Goal: Obtain resource: Download file/media

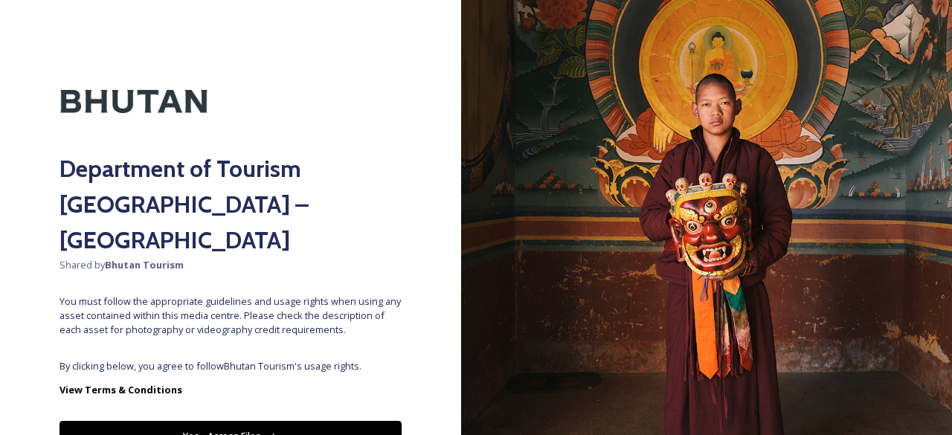
scroll to position [52, 0]
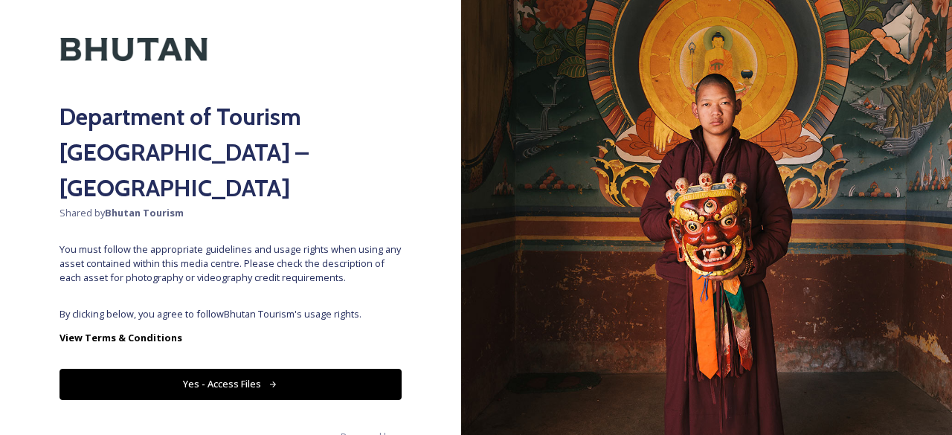
click at [287, 369] on button "Yes - Access Files" at bounding box center [230, 384] width 342 height 30
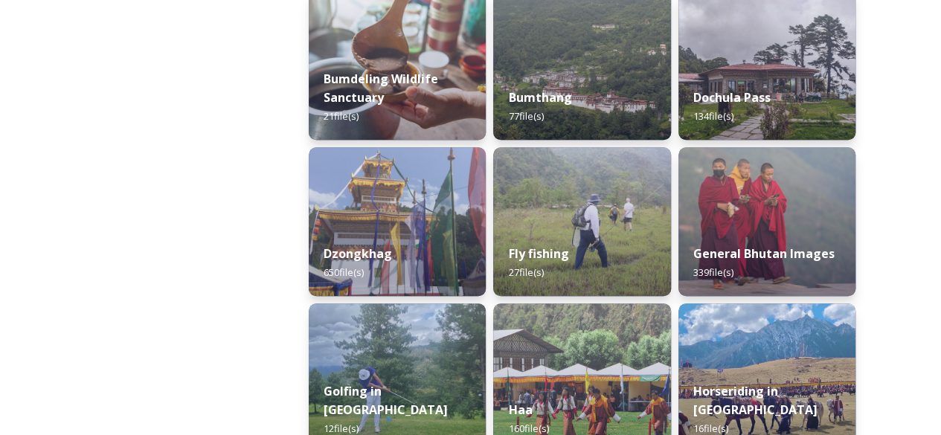
scroll to position [671, 0]
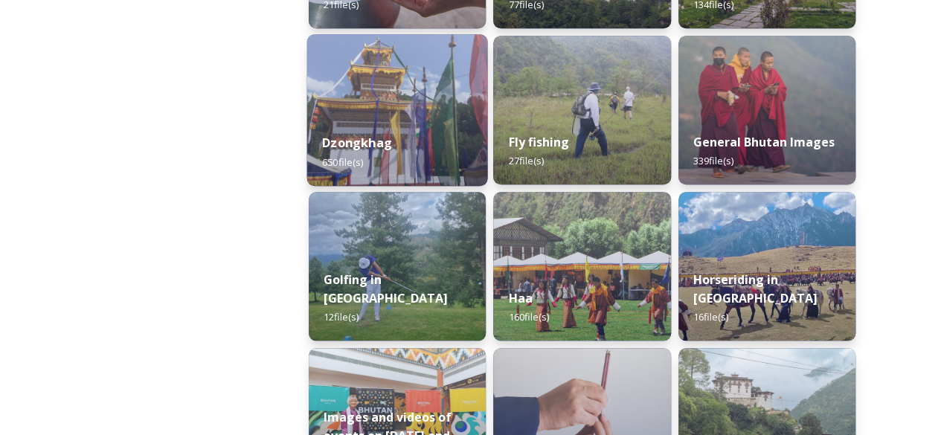
click at [376, 109] on img at bounding box center [397, 110] width 181 height 152
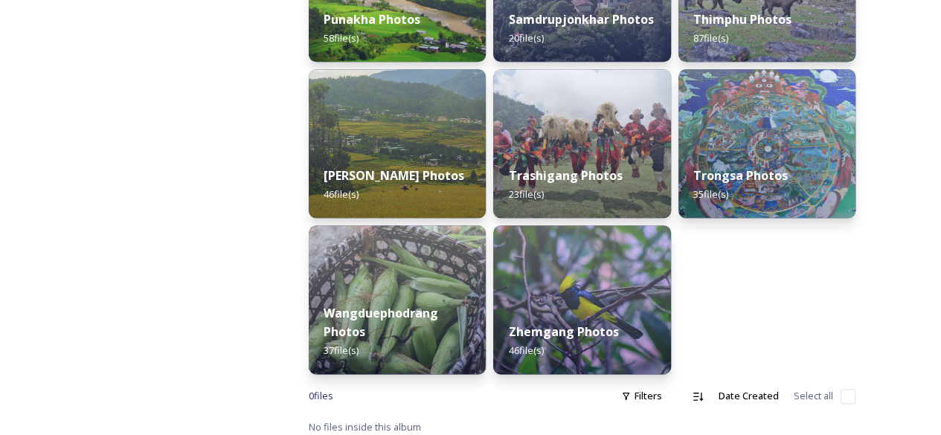
scroll to position [802, 0]
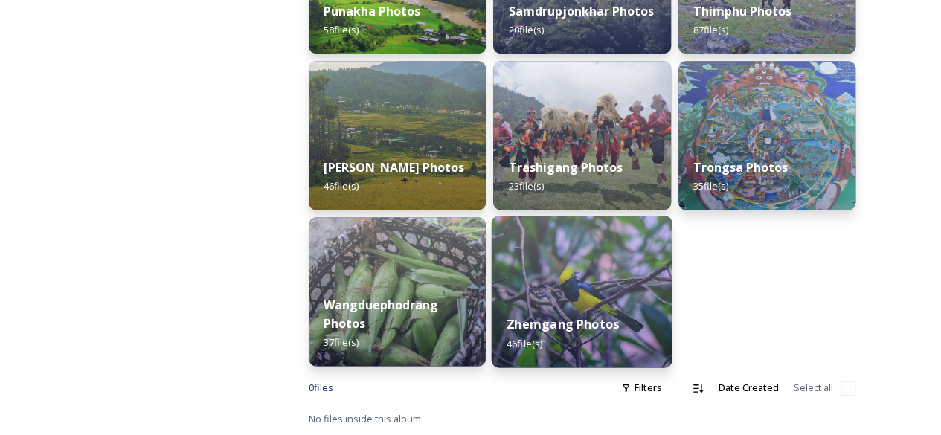
click at [564, 298] on img at bounding box center [582, 292] width 181 height 152
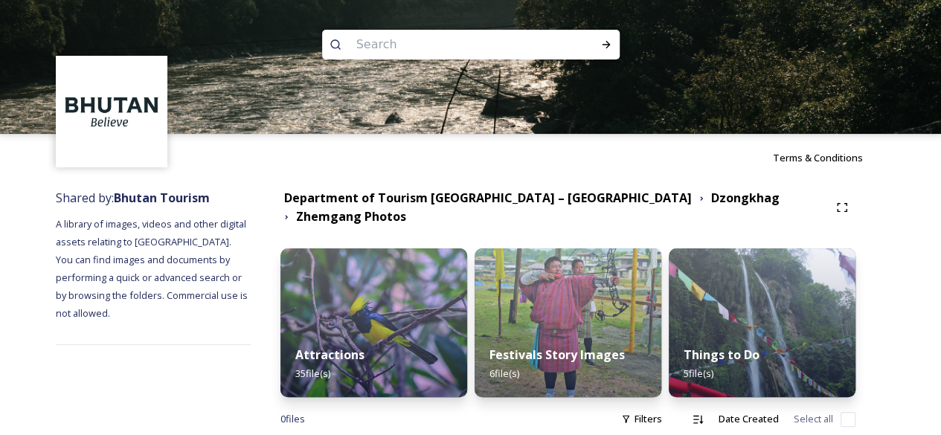
scroll to position [21, 0]
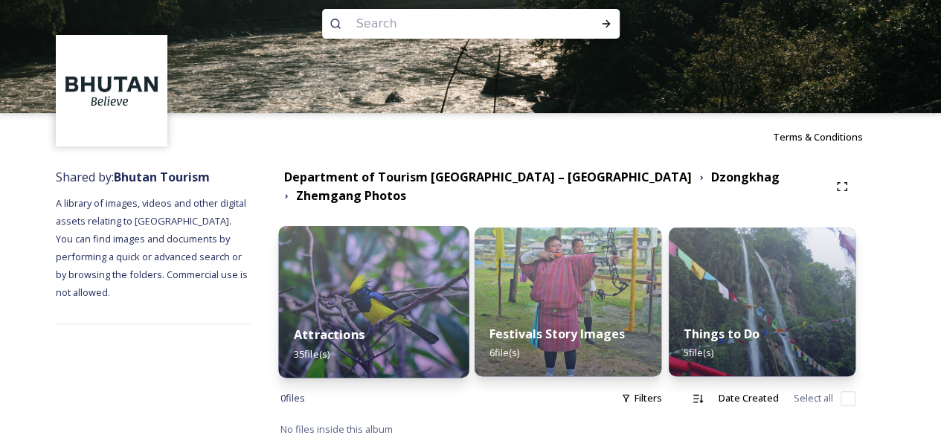
click at [415, 310] on div "Attractions 35 file(s)" at bounding box center [373, 344] width 190 height 68
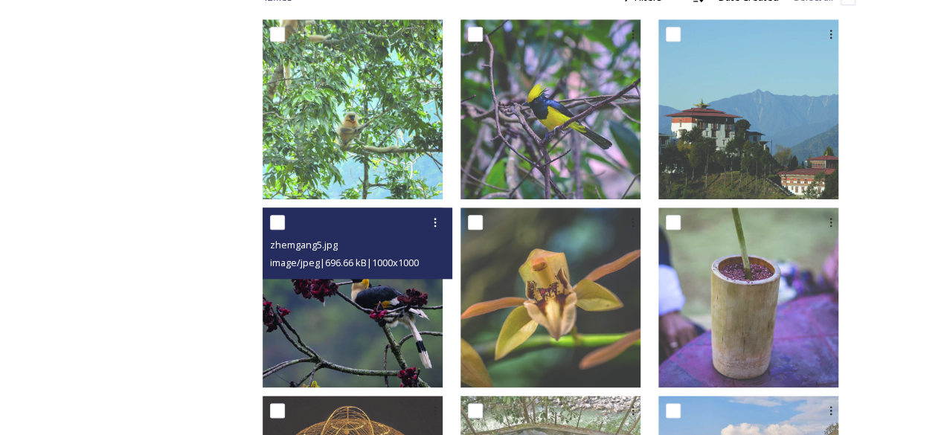
scroll to position [766, 0]
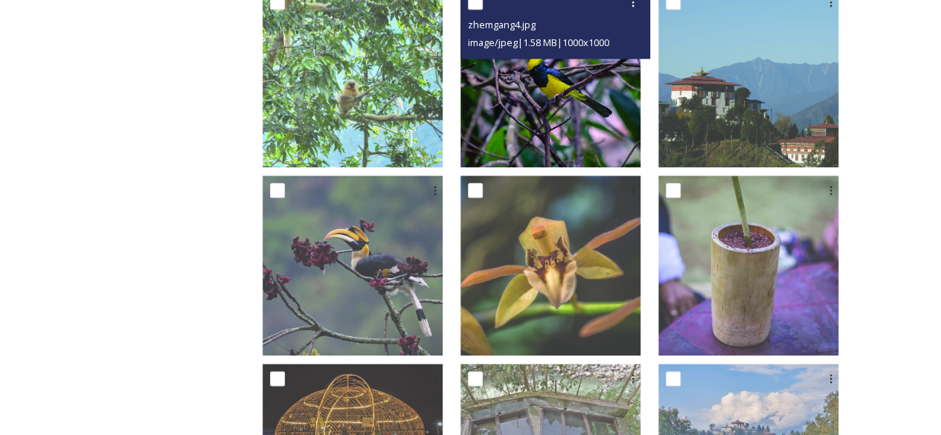
click at [546, 48] on span "image/jpeg | 1.58 MB | 1000 x 1000" at bounding box center [538, 42] width 141 height 13
click at [483, 5] on input "checkbox" at bounding box center [475, 2] width 15 height 15
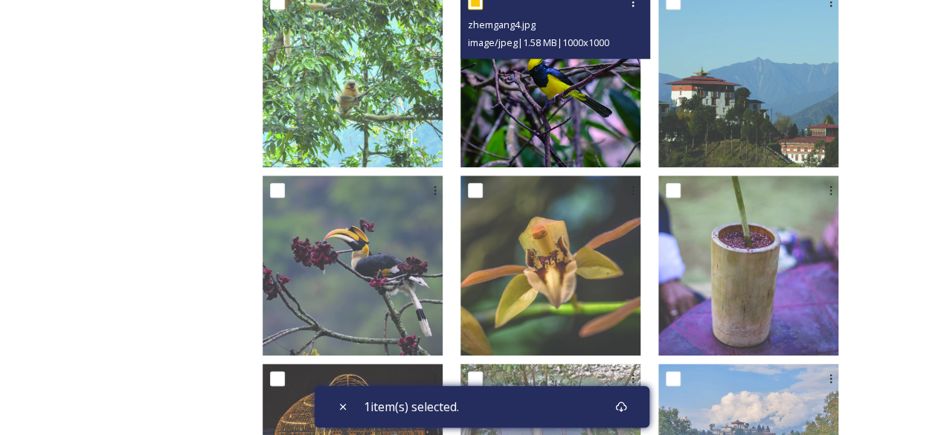
click at [483, 5] on input "checkbox" at bounding box center [475, 2] width 15 height 15
checkbox input "false"
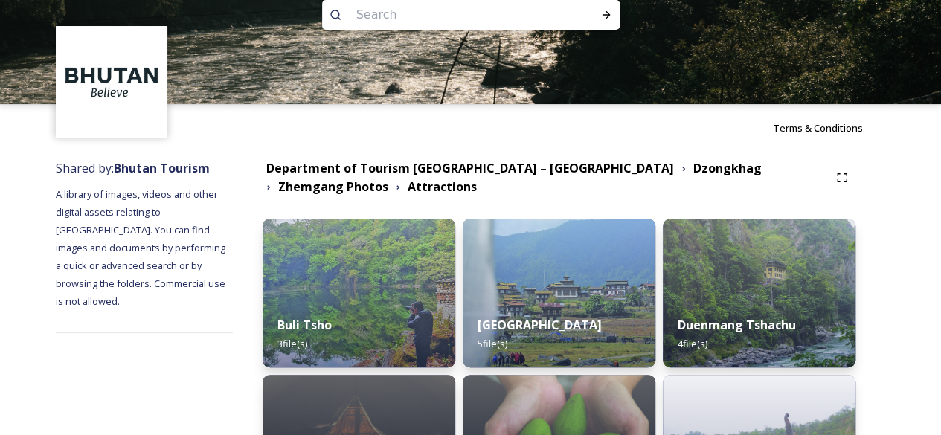
scroll to position [0, 0]
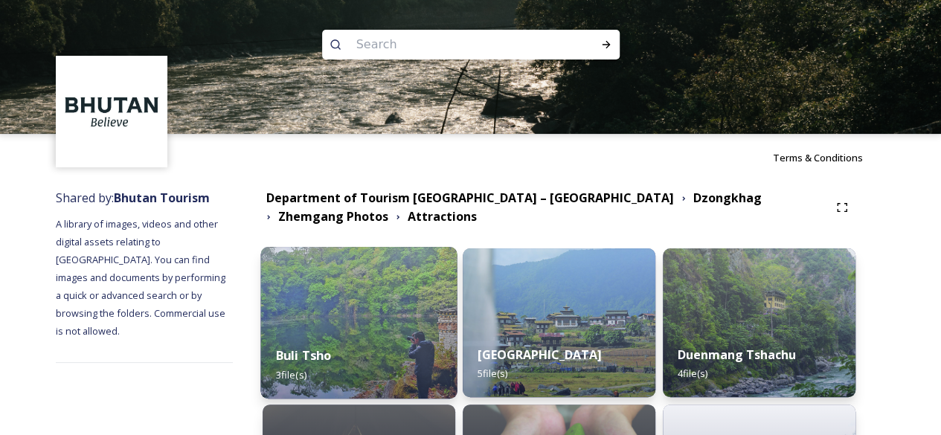
click at [391, 247] on img at bounding box center [358, 323] width 196 height 152
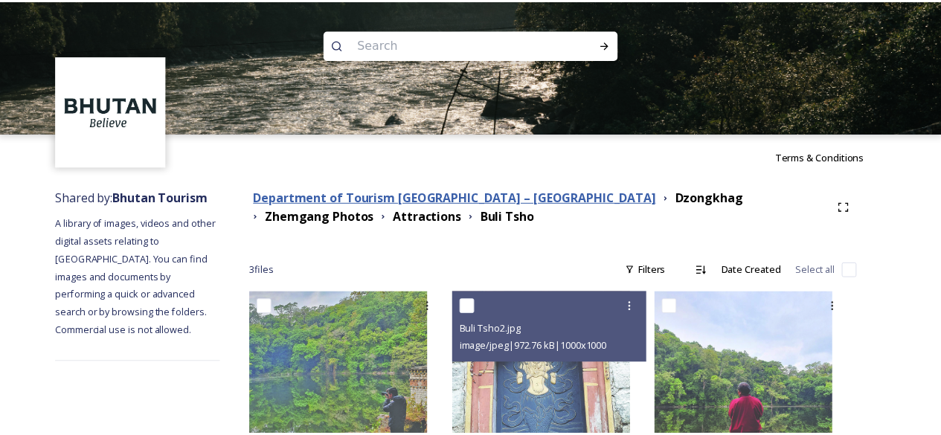
scroll to position [69, 0]
